Goal: Find specific page/section: Locate a particular part of the current website

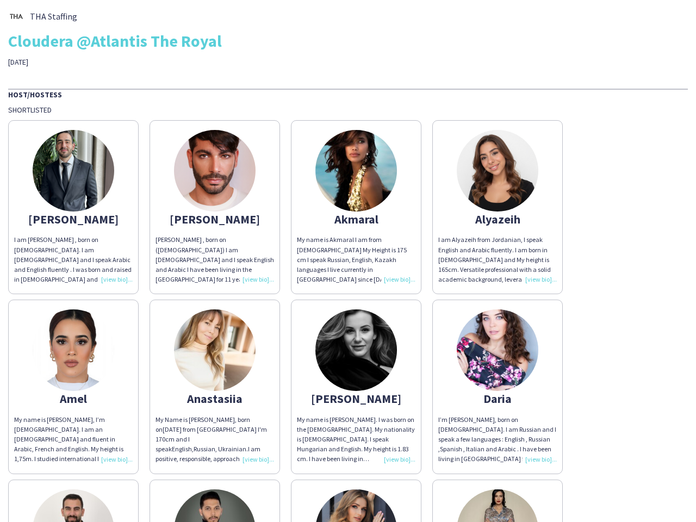
click at [348, 261] on div "My name is Akmaral I am from [DEMOGRAPHIC_DATA] My Height is 175 cm I speak Rus…" at bounding box center [356, 259] width 119 height 49
click at [73, 207] on img at bounding box center [74, 171] width 82 height 82
click at [215, 207] on img at bounding box center [215, 171] width 82 height 82
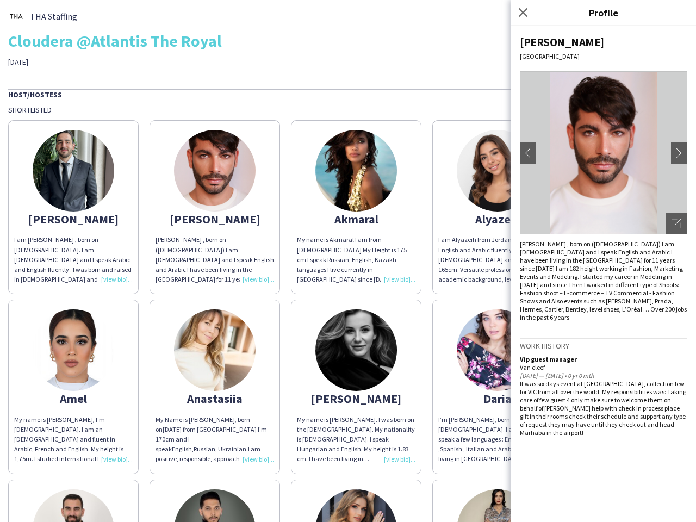
click at [356, 207] on img at bounding box center [356, 171] width 82 height 82
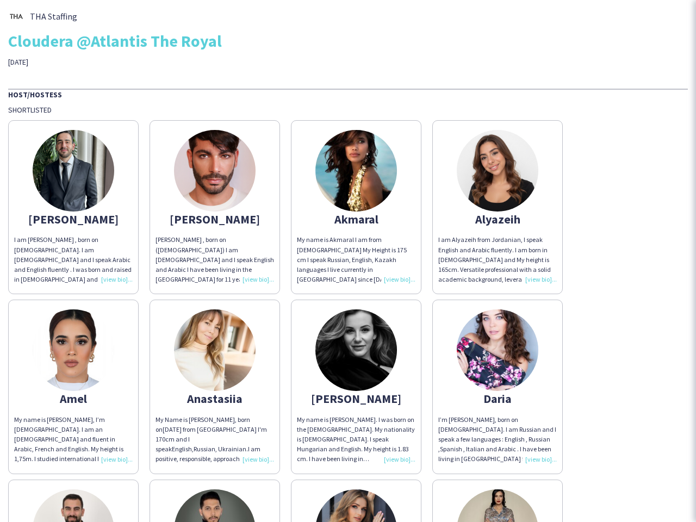
click at [498, 207] on img at bounding box center [498, 171] width 82 height 82
click at [73, 387] on img at bounding box center [74, 350] width 82 height 82
click at [215, 387] on img at bounding box center [215, 350] width 82 height 82
click at [356, 387] on img at bounding box center [356, 350] width 82 height 82
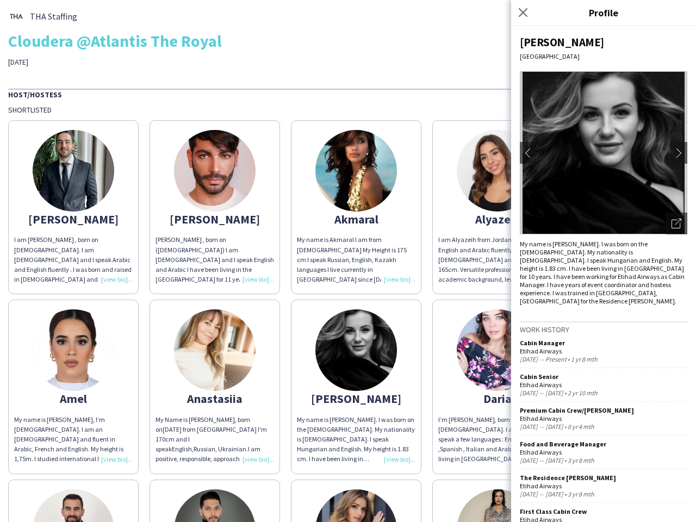
click at [498, 387] on img at bounding box center [498, 350] width 82 height 82
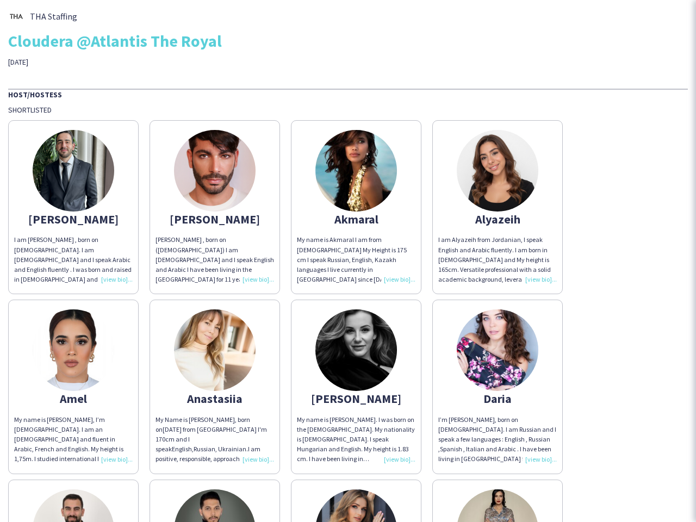
click at [73, 501] on img at bounding box center [74, 530] width 82 height 82
